Goal: Task Accomplishment & Management: Use online tool/utility

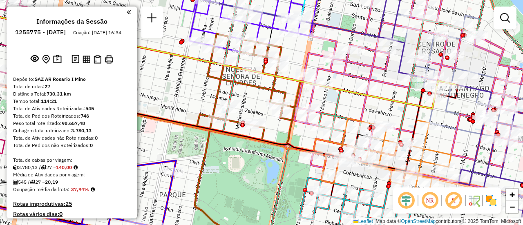
drag, startPoint x: 343, startPoint y: 77, endPoint x: 351, endPoint y: 94, distance: 19.2
click at [351, 94] on icon at bounding box center [204, 58] width 499 height 101
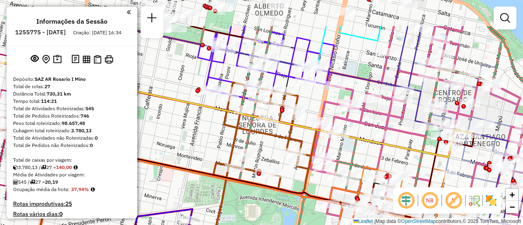
drag, startPoint x: 306, startPoint y: 56, endPoint x: 330, endPoint y: 117, distance: 65.5
click at [330, 117] on icon at bounding box center [443, 120] width 267 height 189
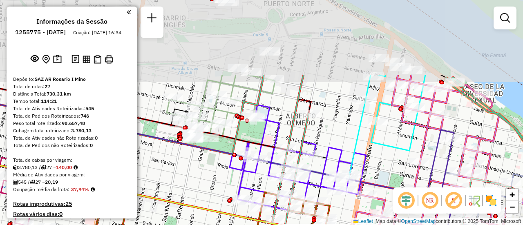
drag, startPoint x: 327, startPoint y: 36, endPoint x: 344, endPoint y: 127, distance: 92.2
click at [354, 136] on div "Rota 16 - Placa AC995HY 0000892900 - AMBROSIONE L Janela de atendimento Grade d…" at bounding box center [261, 112] width 523 height 225
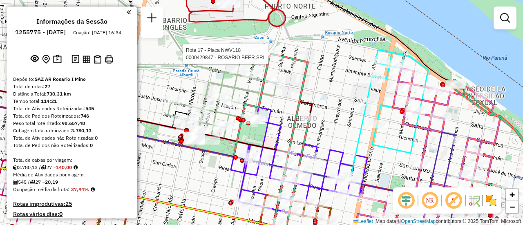
select select "**********"
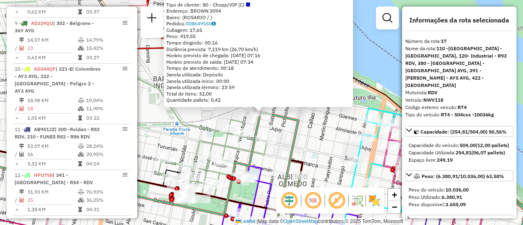
scroll to position [1089, 0]
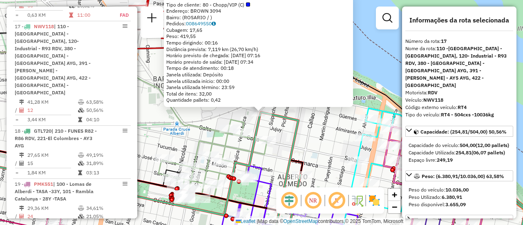
click at [338, 144] on div "0000429847 - ROSARIO BEER SRL Tipo de cliente: 80 - Chopp/VIP (C) Endereço: BRO…" at bounding box center [261, 112] width 523 height 225
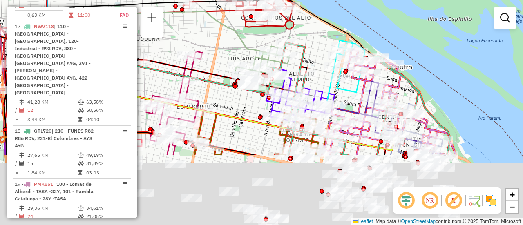
drag, startPoint x: 332, startPoint y: 149, endPoint x: 313, endPoint y: 40, distance: 111.0
click at [301, 13] on div "Janela de atendimento Grade de atendimento Capacidade Transportadoras Veículos …" at bounding box center [261, 112] width 523 height 225
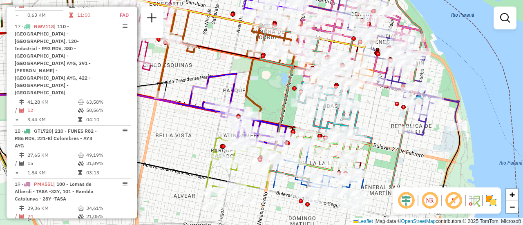
drag, startPoint x: 383, startPoint y: 170, endPoint x: 368, endPoint y: 94, distance: 77.7
click at [368, 94] on div "Janela de atendimento Grade de atendimento Capacidade Transportadoras Veículos …" at bounding box center [261, 112] width 523 height 225
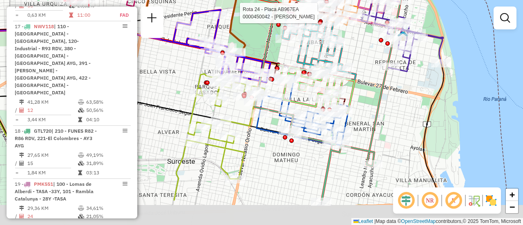
drag, startPoint x: 399, startPoint y: 156, endPoint x: 388, endPoint y: 109, distance: 48.3
click at [388, 109] on div "Rota 24 - Placa AB967EA 0000450042 - BARALLOBRE [PERSON_NAME] de atendimento Gr…" at bounding box center [261, 112] width 523 height 225
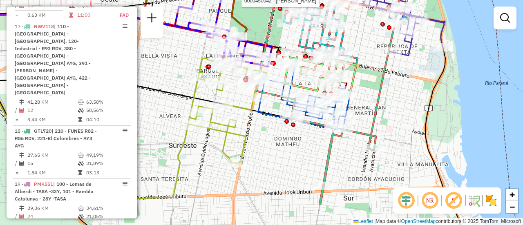
drag, startPoint x: 336, startPoint y: 174, endPoint x: 341, endPoint y: 154, distance: 20.0
click at [338, 157] on div "Rota 24 - Placa AB967EA 0000450042 - BARALLOBRE [PERSON_NAME] de atendimento Gr…" at bounding box center [261, 112] width 523 height 225
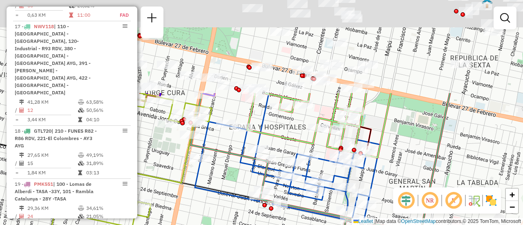
drag, startPoint x: 379, startPoint y: 67, endPoint x: 394, endPoint y: 193, distance: 126.7
click at [401, 219] on div "Rota 24 - Placa AB967EA 0000450042 - BARALLOBRE [PERSON_NAME] de atendimento Gr…" at bounding box center [261, 112] width 523 height 225
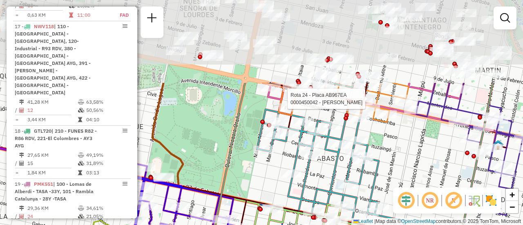
drag, startPoint x: 376, startPoint y: 58, endPoint x: 381, endPoint y: 164, distance: 105.4
click at [381, 164] on icon at bounding box center [331, 167] width 148 height 132
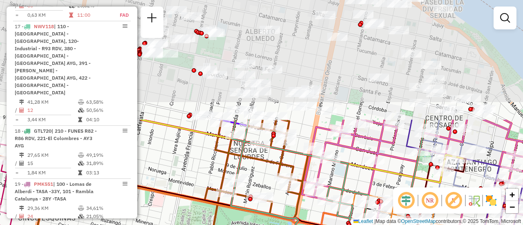
drag, startPoint x: 304, startPoint y: 37, endPoint x: 354, endPoint y: 179, distance: 150.7
click at [354, 179] on div "Rota 24 - Placa AB967EA 0000450042 - BARALLOBRE [PERSON_NAME] 4 - Placa AB951JV…" at bounding box center [261, 112] width 523 height 225
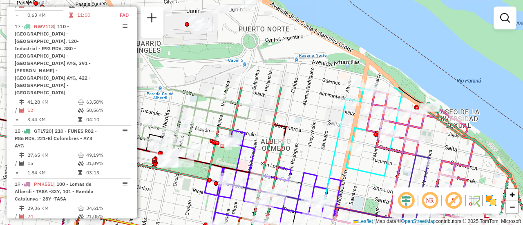
drag, startPoint x: 312, startPoint y: 51, endPoint x: 327, endPoint y: 160, distance: 110.9
click at [327, 160] on div "Rota 24 - Placa AB967EA 0000450042 - BARALLOBRE [PERSON_NAME] 4 - Placa AB951JV…" at bounding box center [261, 112] width 523 height 225
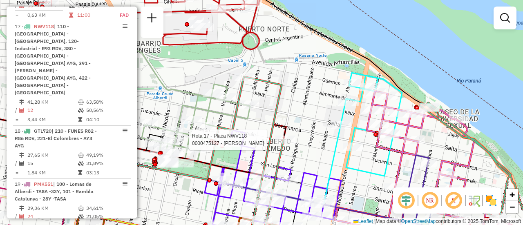
select select "**********"
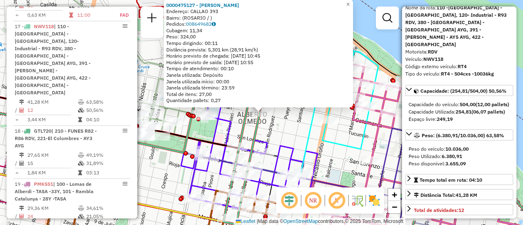
scroll to position [122, 0]
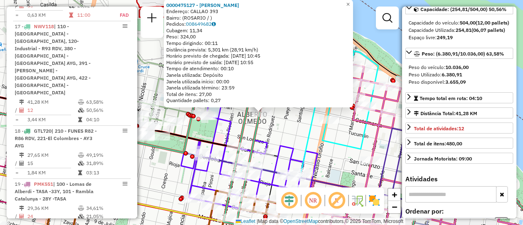
click at [292, 130] on div "0000475127 - [PERSON_NAME]: CALLAO 393 Bairro: ([GEOGRAPHIC_DATA] / ) Pedidos: …" at bounding box center [261, 112] width 523 height 225
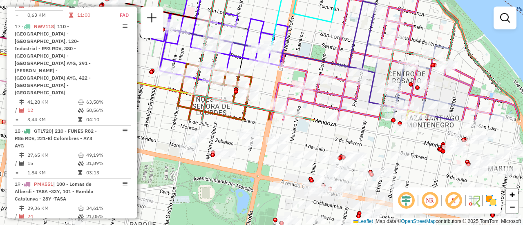
drag, startPoint x: 338, startPoint y: 134, endPoint x: 306, endPoint y: 2, distance: 134.9
click at [304, 0] on html "Aguarde... Pop-up bloqueado! Seu navegador bloqueou automáticamente a abertura …" at bounding box center [261, 112] width 523 height 225
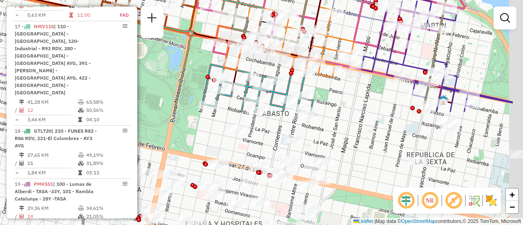
drag, startPoint x: 403, startPoint y: 174, endPoint x: 341, endPoint y: 39, distance: 149.1
click at [341, 39] on icon at bounding box center [285, 41] width 138 height 72
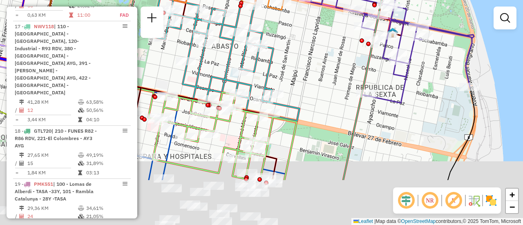
drag, startPoint x: 371, startPoint y: 162, endPoint x: 215, endPoint y: 24, distance: 208.3
click at [209, 19] on div "Rota 5 - Placa AC732VL 0000159536 - [GEOGRAPHIC_DATA] S. Rota 24 - Placa AB967E…" at bounding box center [261, 112] width 523 height 225
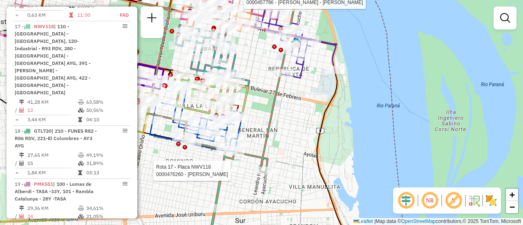
select select "**********"
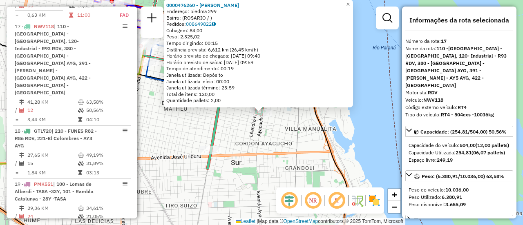
click at [246, 142] on div "0000476260 - [PERSON_NAME]: biedma 299 Bairro: ([GEOGRAPHIC_DATA] / ) Pedidos: …" at bounding box center [261, 112] width 523 height 225
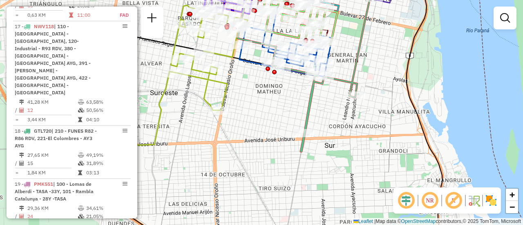
drag, startPoint x: 244, startPoint y: 142, endPoint x: 337, endPoint y: 125, distance: 95.1
click at [337, 125] on div "Janela de atendimento Grade de atendimento Capacidade Transportadoras Veículos …" at bounding box center [261, 112] width 523 height 225
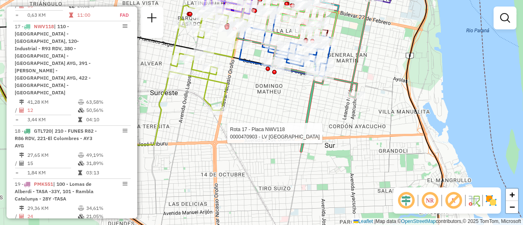
select select "**********"
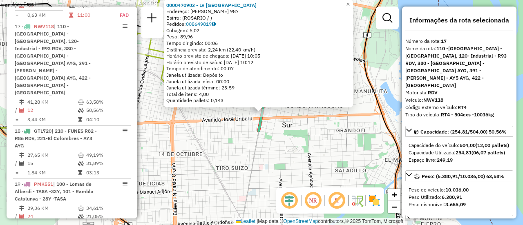
click at [284, 129] on div "0000470903 - LV SAN MARTIN Endereço: [PERSON_NAME] 987 Bairro: ([GEOGRAPHIC_DAT…" at bounding box center [261, 112] width 523 height 225
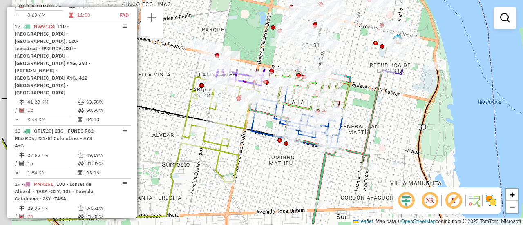
drag, startPoint x: 227, startPoint y: 83, endPoint x: 280, endPoint y: 163, distance: 95.9
click at [282, 175] on div "Janela de atendimento Grade de atendimento Capacidade Transportadoras Veículos …" at bounding box center [261, 112] width 523 height 225
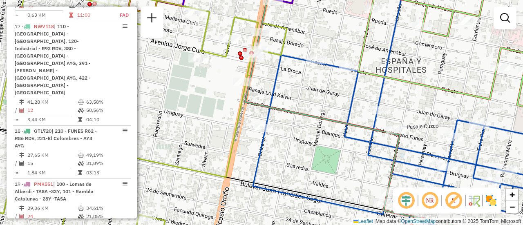
drag, startPoint x: 293, startPoint y: 33, endPoint x: 480, endPoint y: 149, distance: 219.7
click at [314, 42] on div "Janela de atendimento Grade de atendimento Capacidade Transportadoras Veículos …" at bounding box center [261, 112] width 523 height 225
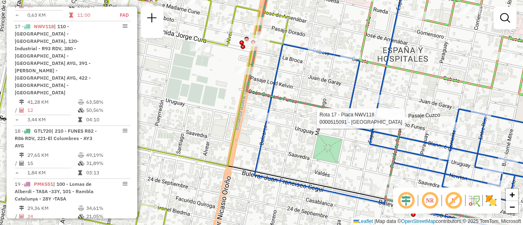
select select "**********"
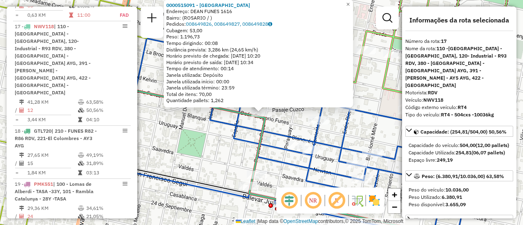
click at [330, 130] on div "0000515091 - [GEOGRAPHIC_DATA][PERSON_NAME]: [PERSON_NAME] 1616 Bairro: ([GEOGR…" at bounding box center [261, 112] width 523 height 225
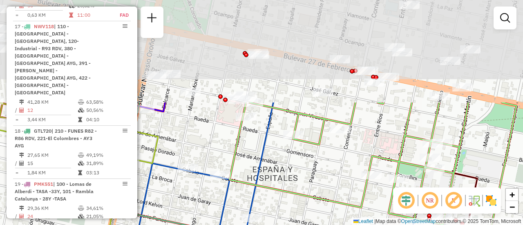
drag, startPoint x: 318, startPoint y: 82, endPoint x: 329, endPoint y: 222, distance: 140.9
click at [329, 222] on div "Janela de atendimento Grade de atendimento Capacidade Transportadoras Veículos …" at bounding box center [261, 112] width 523 height 225
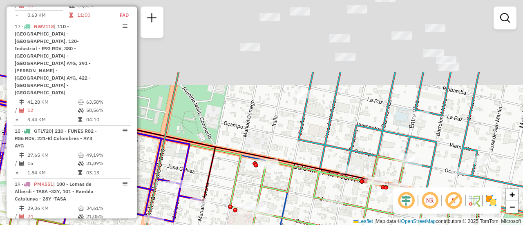
drag, startPoint x: 337, startPoint y: 51, endPoint x: 352, endPoint y: 166, distance: 116.1
click at [348, 173] on icon at bounding box center [414, 142] width 233 height 140
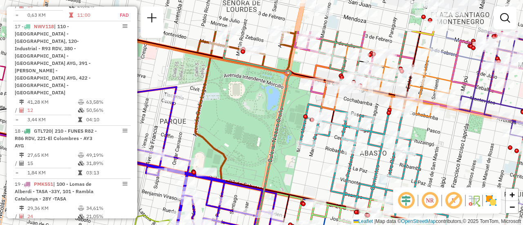
drag, startPoint x: 426, startPoint y: 100, endPoint x: 444, endPoint y: 204, distance: 104.9
click at [444, 204] on hb-router-mapa "Informações da Sessão 1255775 - [DATE] Criação: [DATE] 16:34 Depósito: SAZ AR […" at bounding box center [261, 112] width 523 height 225
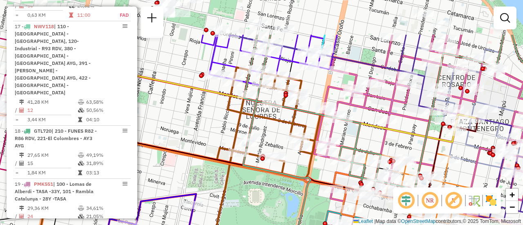
drag, startPoint x: 394, startPoint y: 80, endPoint x: 396, endPoint y: 127, distance: 47.0
click at [411, 142] on icon at bounding box center [217, 90] width 515 height 104
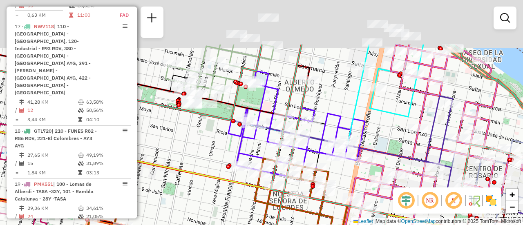
drag, startPoint x: 353, startPoint y: 54, endPoint x: 410, endPoint y: 178, distance: 136.1
click at [409, 183] on div "Janela de atendimento Grade de atendimento Capacidade Transportadoras Veículos …" at bounding box center [261, 112] width 523 height 225
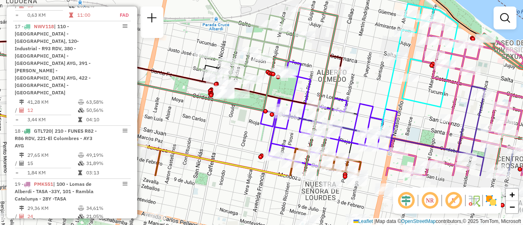
drag, startPoint x: 360, startPoint y: 161, endPoint x: 359, endPoint y: 89, distance: 71.5
click at [359, 89] on div "Janela de atendimento Grade de atendimento Capacidade Transportadoras Veículos …" at bounding box center [261, 112] width 523 height 225
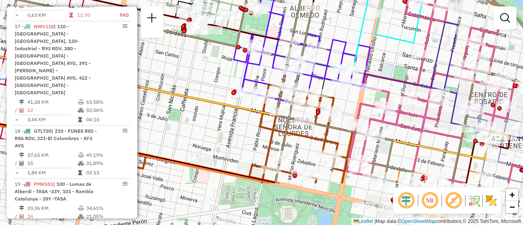
drag, startPoint x: 351, startPoint y: 35, endPoint x: 281, endPoint y: -49, distance: 109.6
click at [281, 0] on html "Aguarde... Pop-up bloqueado! Seu navegador bloqueou automáticamente a abertura …" at bounding box center [261, 112] width 523 height 225
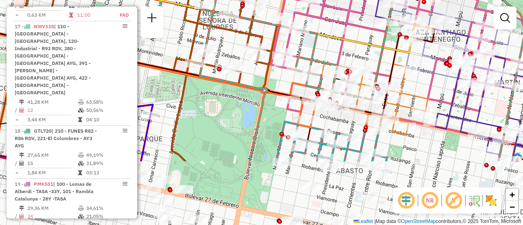
drag, startPoint x: 396, startPoint y: 144, endPoint x: 286, endPoint y: -35, distance: 209.9
click at [286, 0] on html "Aguarde... Pop-up bloqueado! Seu navegador bloqueou automáticamente a abertura …" at bounding box center [261, 112] width 523 height 225
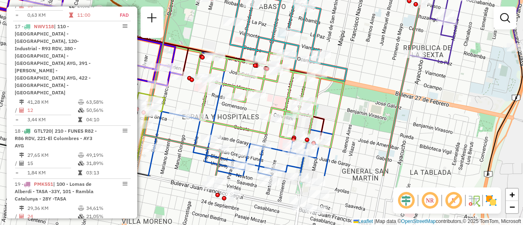
drag, startPoint x: 370, startPoint y: 138, endPoint x: 358, endPoint y: 84, distance: 55.6
click at [363, 45] on div "Rota 16 - Placa AC995HY 0000375260 - PASSARINI [PERSON_NAME] de atendimento Gra…" at bounding box center [261, 112] width 523 height 225
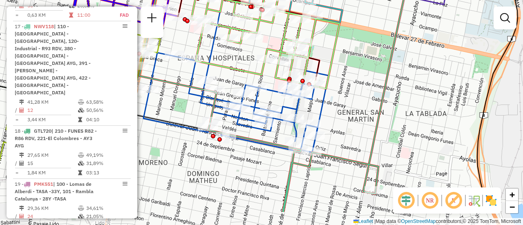
drag, startPoint x: 359, startPoint y: 145, endPoint x: 367, endPoint y: 52, distance: 93.0
click at [367, 52] on div "Rota 16 - Placa AC995HY 0000375260 - PASSARINI [PERSON_NAME] de atendimento Gra…" at bounding box center [261, 112] width 523 height 225
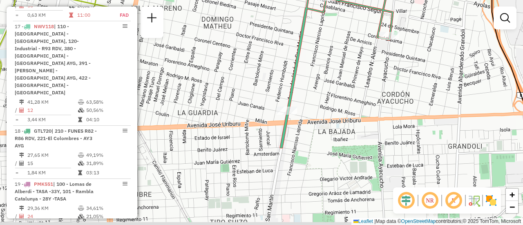
drag, startPoint x: 330, startPoint y: 183, endPoint x: 338, endPoint y: 79, distance: 104.0
click at [338, 80] on div "Rota 16 - Placa AC995HY 0000375260 - PASSARINI [PERSON_NAME] de atendimento Gra…" at bounding box center [261, 112] width 523 height 225
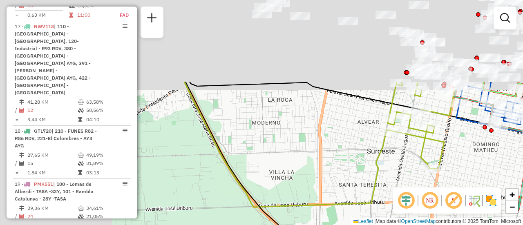
drag, startPoint x: 196, startPoint y: 89, endPoint x: 401, endPoint y: 199, distance: 232.0
click at [421, 208] on hb-router-mapa "Informações da Sessão 1255775 - [DATE] Criação: [DATE] 16:34 Depósito: SAZ AR […" at bounding box center [261, 112] width 523 height 225
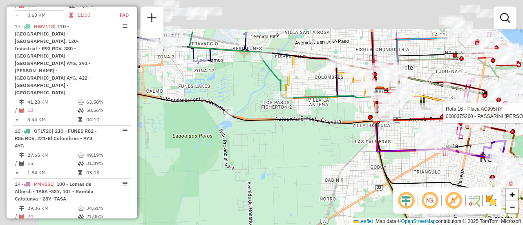
drag, startPoint x: 338, startPoint y: 167, endPoint x: 395, endPoint y: 167, distance: 57.2
click at [471, 207] on hb-router-mapa "Informações da Sessão 1255775 - [DATE] Criação: [DATE] 16:34 Depósito: SAZ AR […" at bounding box center [261, 112] width 523 height 225
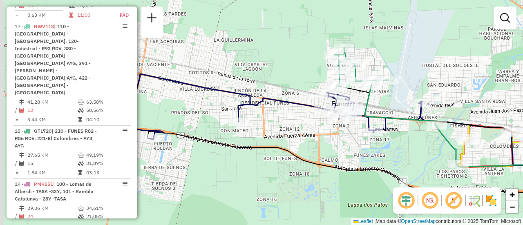
drag, startPoint x: 257, startPoint y: 111, endPoint x: 396, endPoint y: 171, distance: 152.2
click at [396, 171] on div "Rota 16 - Placa AC995HY 0000375260 - PASSARINI [PERSON_NAME] de atendimento Gra…" at bounding box center [261, 112] width 523 height 225
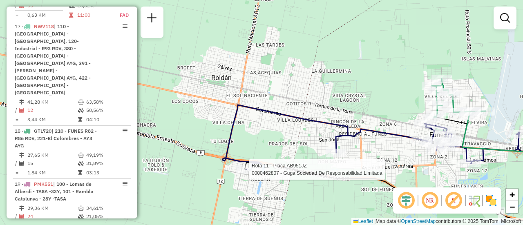
select select "**********"
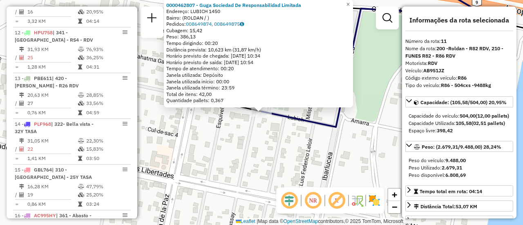
scroll to position [763, 0]
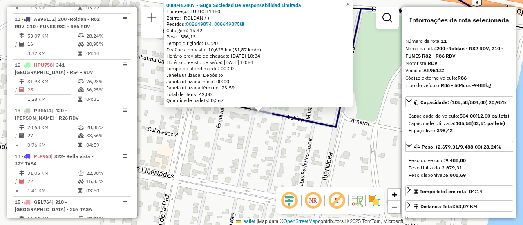
click at [269, 144] on div "0000462807 - Guga Sociedad De Responsabilidad Limitada Endereço: LUBICH 1450 Ba…" at bounding box center [261, 112] width 523 height 225
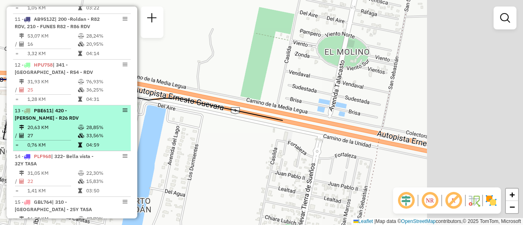
drag, startPoint x: 396, startPoint y: 111, endPoint x: 105, endPoint y: 140, distance: 292.2
click at [102, 138] on hb-router-mapa "Informações da Sessão 1255775 - [DATE] Criação: [DATE] 16:34 Depósito: SAZ AR […" at bounding box center [261, 112] width 523 height 225
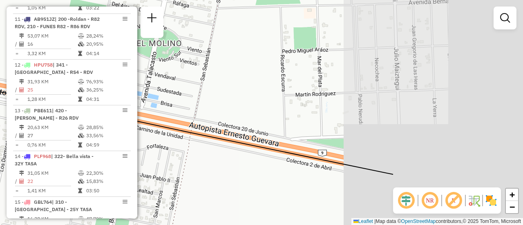
drag, startPoint x: 406, startPoint y: 106, endPoint x: 215, endPoint y: 109, distance: 191.1
click at [207, 105] on div "Janela de atendimento Grade de atendimento Capacidade Transportadoras Veículos …" at bounding box center [261, 112] width 523 height 225
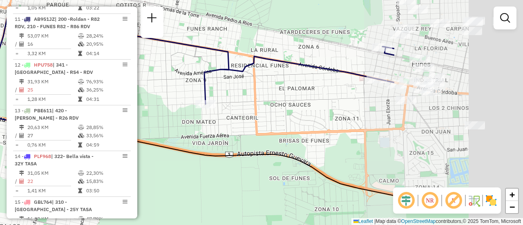
drag, startPoint x: 427, startPoint y: 129, endPoint x: 246, endPoint y: 139, distance: 181.2
click at [246, 139] on div "Janela de atendimento Grade de atendimento Capacidade Transportadoras Veículos …" at bounding box center [261, 112] width 523 height 225
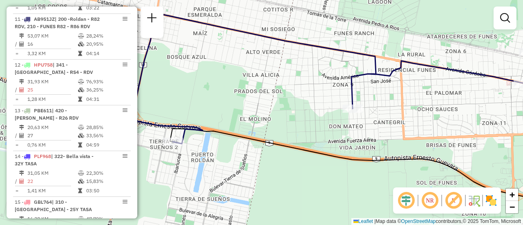
drag, startPoint x: 240, startPoint y: 123, endPoint x: 460, endPoint y: 148, distance: 221.1
click at [464, 147] on div "Janela de atendimento Grade de atendimento Capacidade Transportadoras Veículos …" at bounding box center [261, 112] width 523 height 225
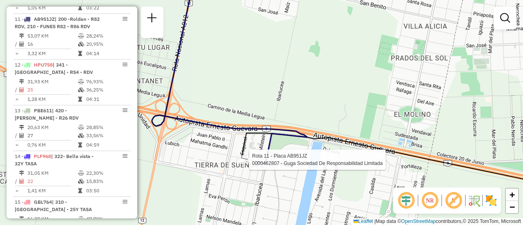
select select "**********"
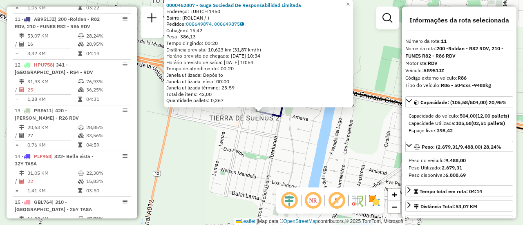
click at [308, 141] on div "0000462807 - Guga Sociedad De Responsabilidad Limitada Endereço: LUBICH 1450 Ba…" at bounding box center [261, 112] width 523 height 225
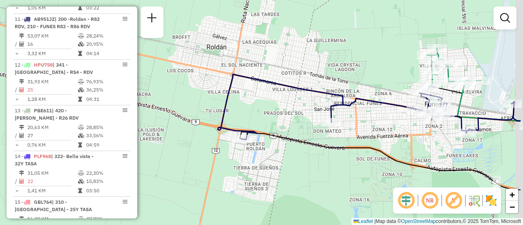
drag, startPoint x: 457, startPoint y: 120, endPoint x: 376, endPoint y: 127, distance: 82.0
click at [374, 127] on div "Janela de atendimento Grade de atendimento Capacidade Transportadoras Veículos …" at bounding box center [261, 112] width 523 height 225
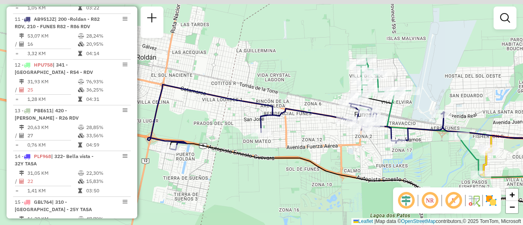
drag, startPoint x: 471, startPoint y: 151, endPoint x: 420, endPoint y: 160, distance: 52.2
click at [420, 160] on div "Janela de atendimento Grade de atendimento Capacidade Transportadoras Veículos …" at bounding box center [261, 112] width 523 height 225
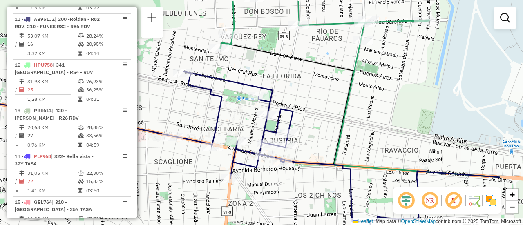
drag, startPoint x: 401, startPoint y: 80, endPoint x: 325, endPoint y: 103, distance: 79.0
click at [325, 103] on div "Janela de atendimento Grade de atendimento Capacidade Transportadoras Veículos …" at bounding box center [261, 112] width 523 height 225
